Goal: Task Accomplishment & Management: Manage account settings

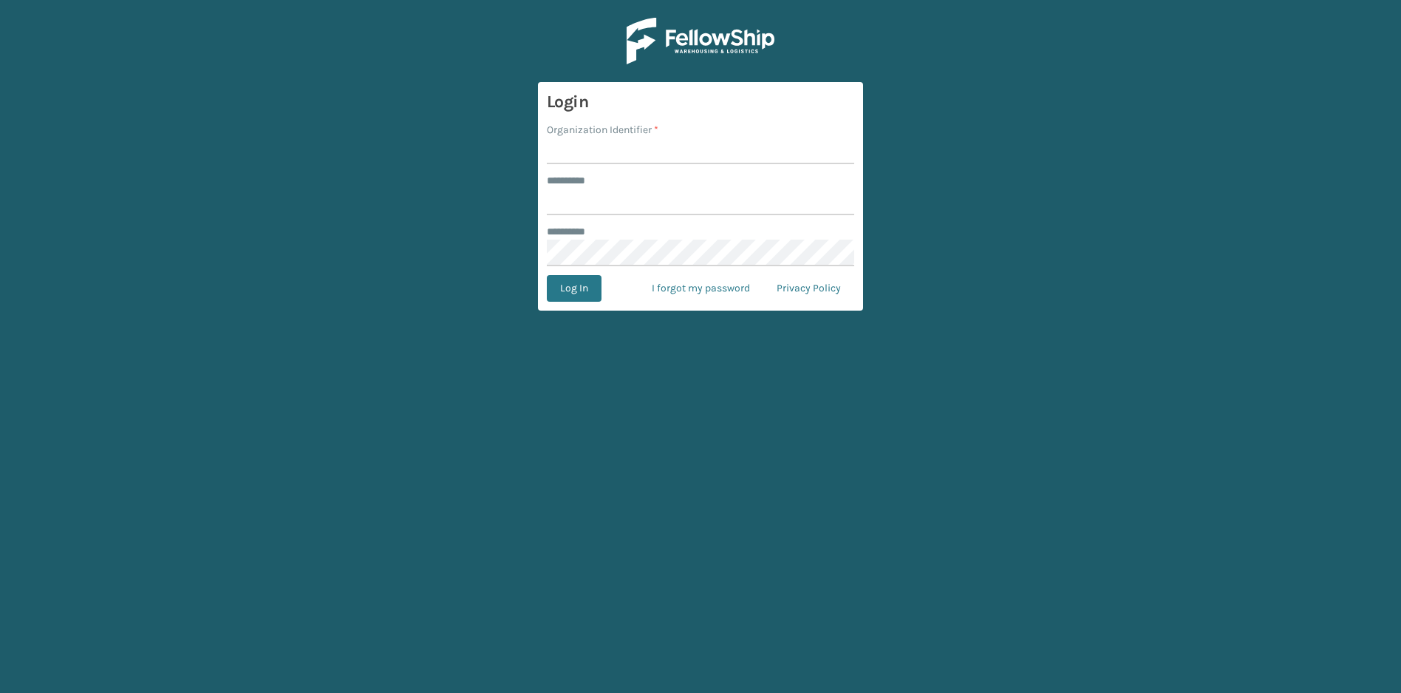
click at [611, 148] on input "Organization Identifier *" at bounding box center [700, 150] width 307 height 27
type input "SBYL"
click at [634, 197] on input "******** *" at bounding box center [700, 201] width 307 height 27
type input "*******"
click at [580, 291] on button "Log In" at bounding box center [574, 288] width 55 height 27
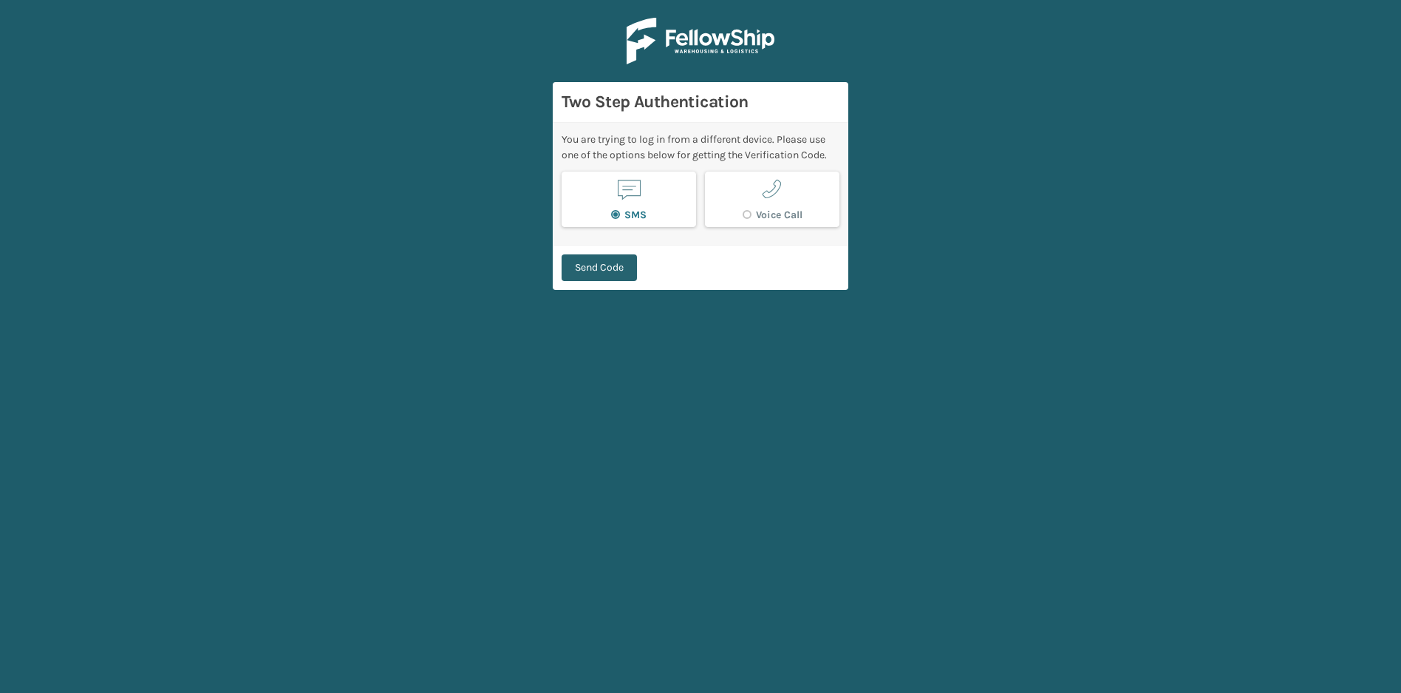
click at [625, 273] on button "Send Code" at bounding box center [599, 267] width 75 height 27
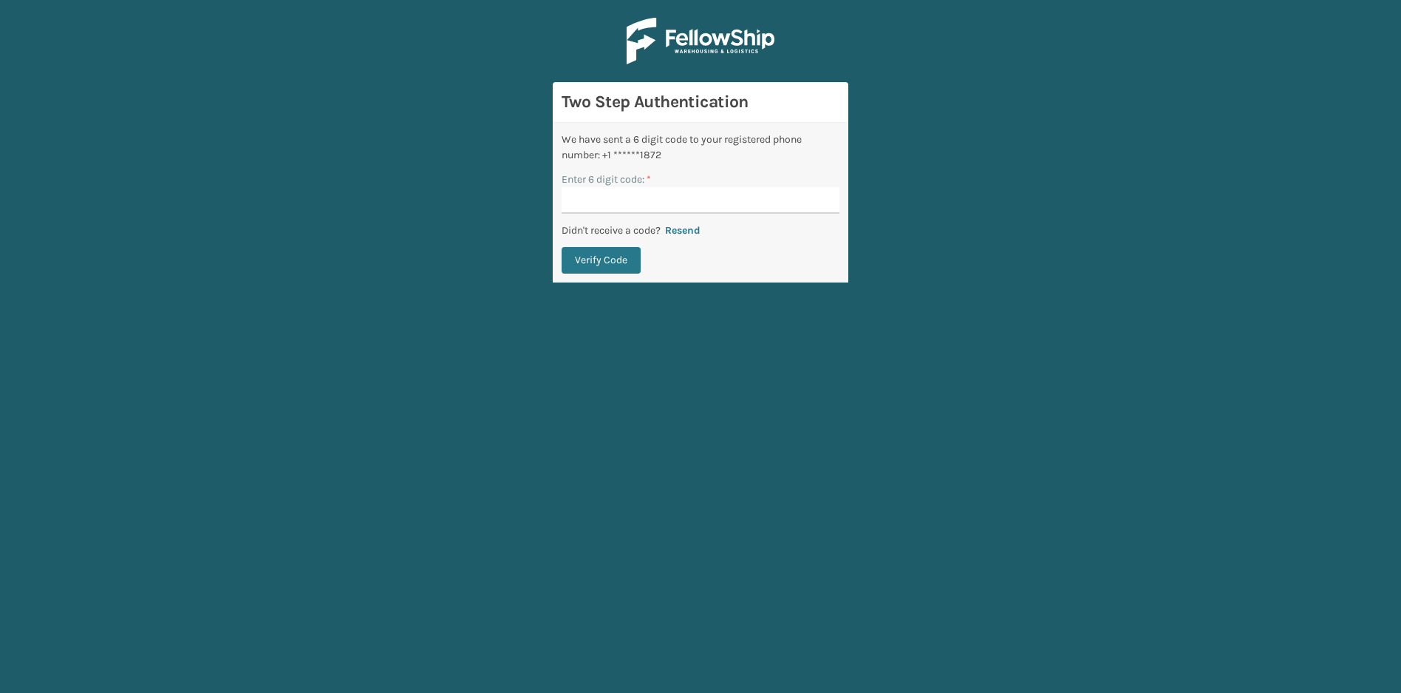
click at [772, 189] on input "Enter 6 digit code: *" at bounding box center [701, 200] width 278 height 27
click at [774, 200] on input "Enter 6 digit code: *" at bounding box center [701, 200] width 278 height 27
type input "994510"
click at [562, 247] on button "Verify Code" at bounding box center [601, 260] width 79 height 27
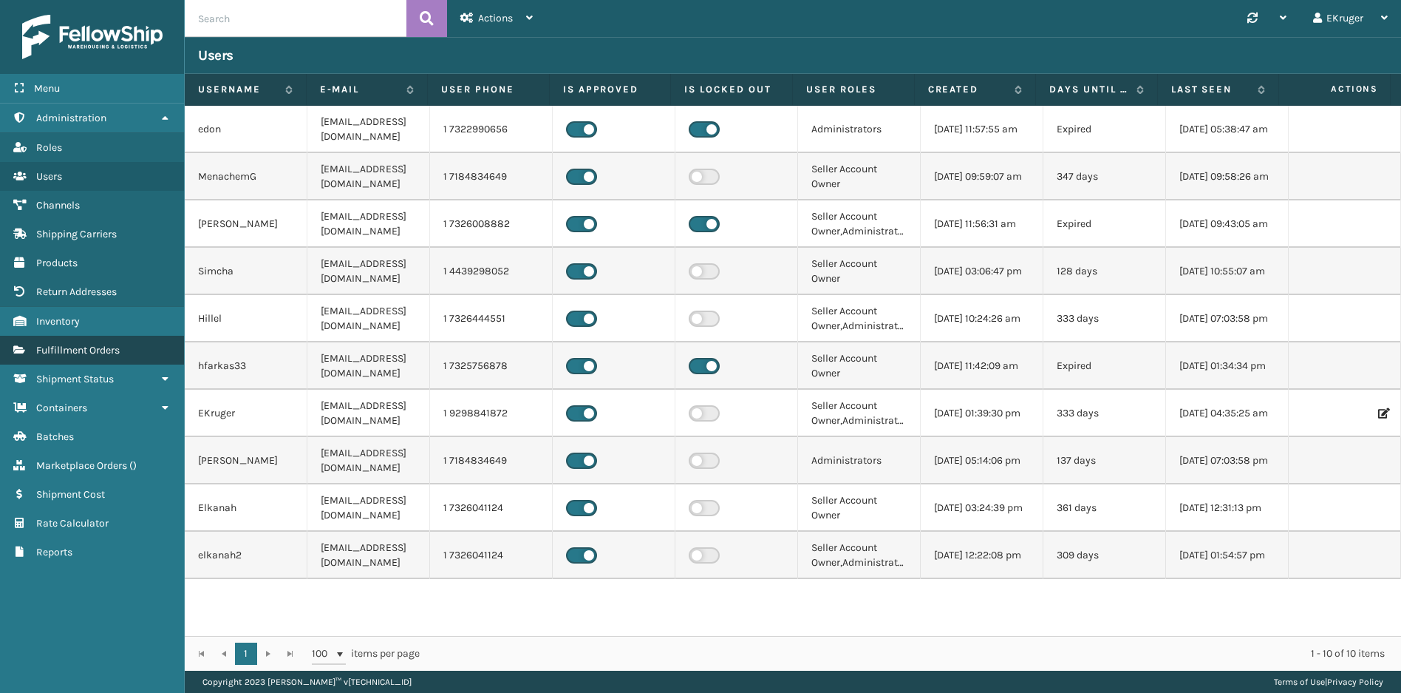
click at [68, 342] on link "Fulfillment Orders" at bounding box center [92, 350] width 184 height 29
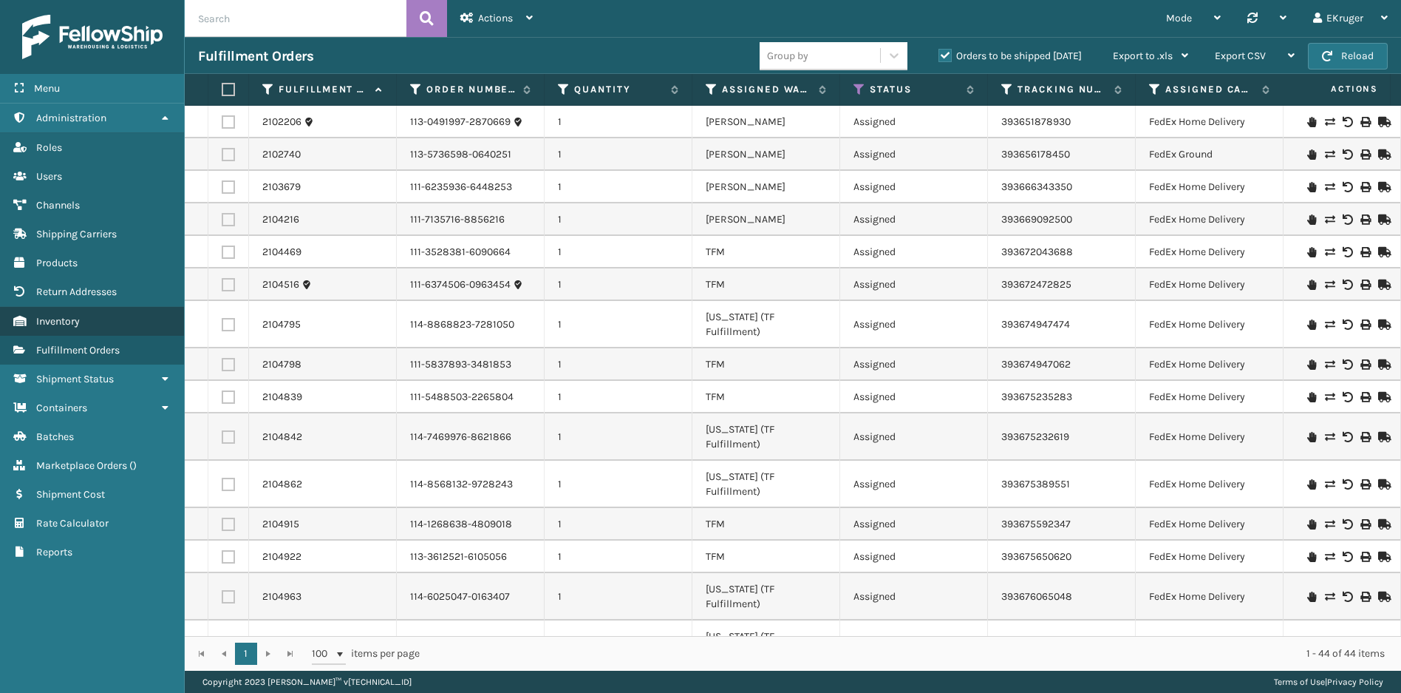
click at [40, 317] on span "Inventory" at bounding box center [58, 321] width 44 height 13
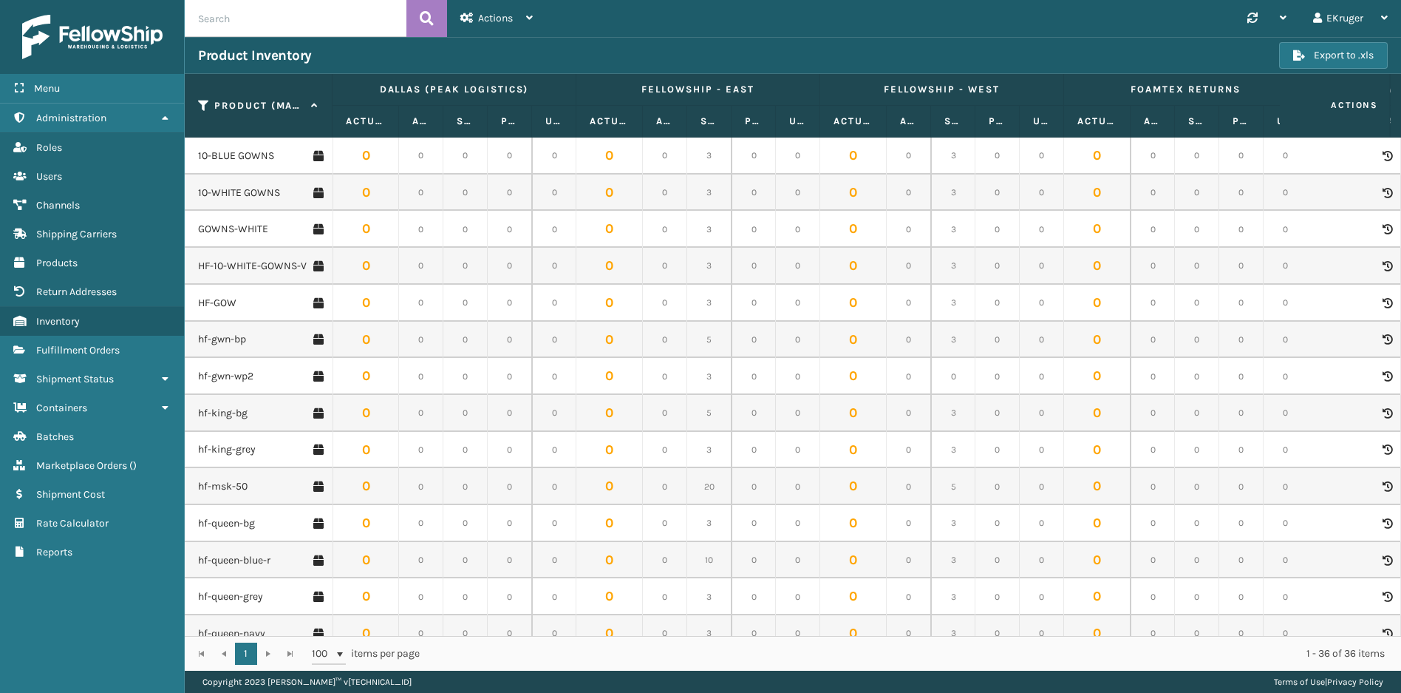
click at [264, 17] on input "text" at bounding box center [296, 18] width 222 height 37
click at [1351, 18] on div "EKruger" at bounding box center [1350, 18] width 75 height 37
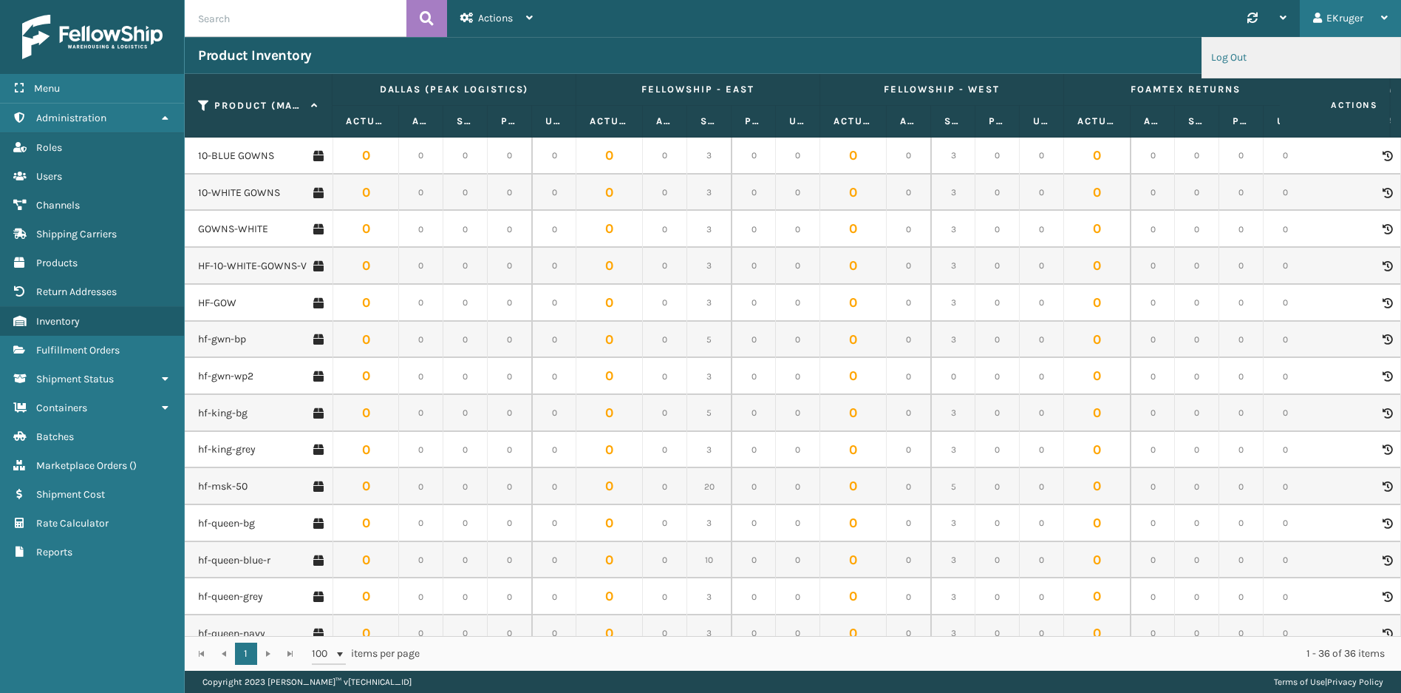
click at [1316, 57] on li "Log Out" at bounding box center [1302, 58] width 198 height 40
